Goal: Find specific page/section: Find specific page/section

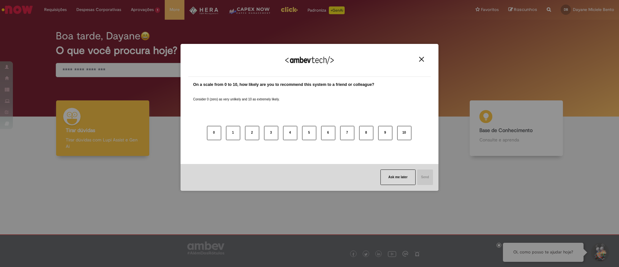
click at [419, 58] on button "Close" at bounding box center [421, 58] width 9 height 5
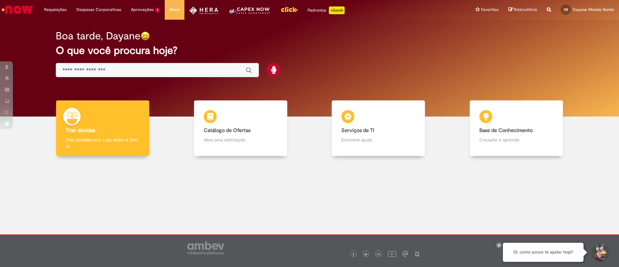
click at [252, 11] on img "Menu Cabeçalho" at bounding box center [249, 12] width 43 height 13
click at [250, 16] on img "Menu Cabeçalho" at bounding box center [249, 12] width 43 height 13
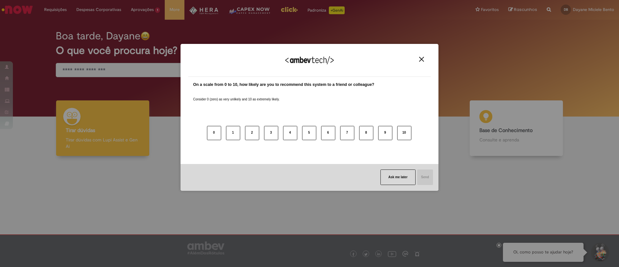
click at [425, 61] on button "Close" at bounding box center [421, 58] width 9 height 5
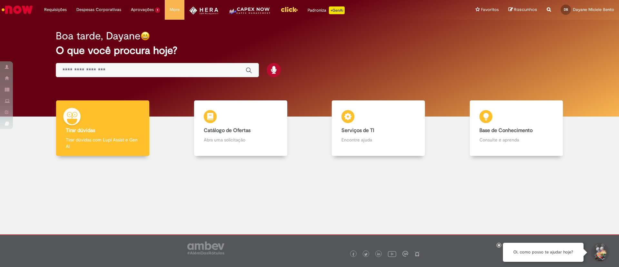
click at [248, 11] on img "Menu Cabeçalho" at bounding box center [249, 12] width 43 height 13
